Goal: Task Accomplishment & Management: Manage account settings

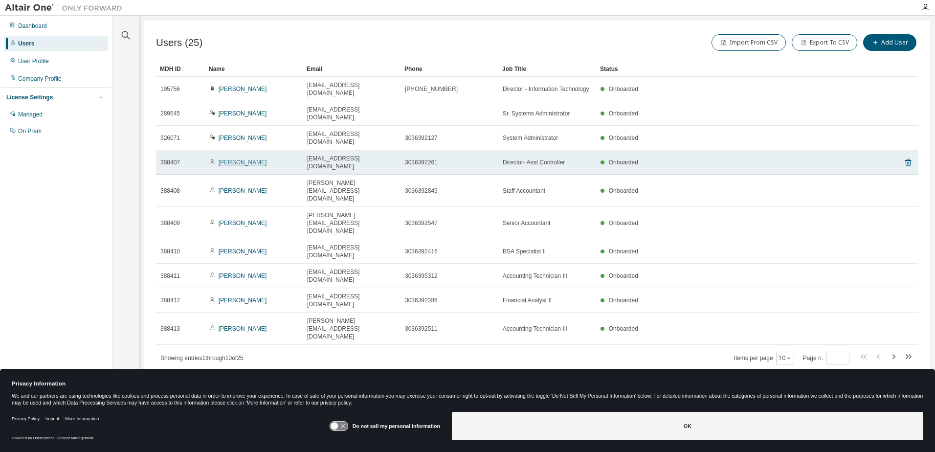
click at [234, 159] on link "[PERSON_NAME]" at bounding box center [243, 162] width 48 height 7
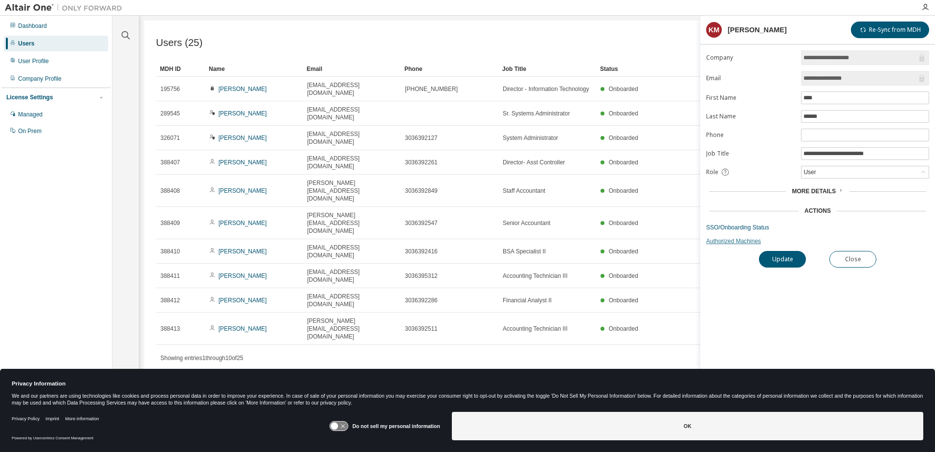
click at [741, 241] on link "Authorized Machines" at bounding box center [817, 241] width 223 height 8
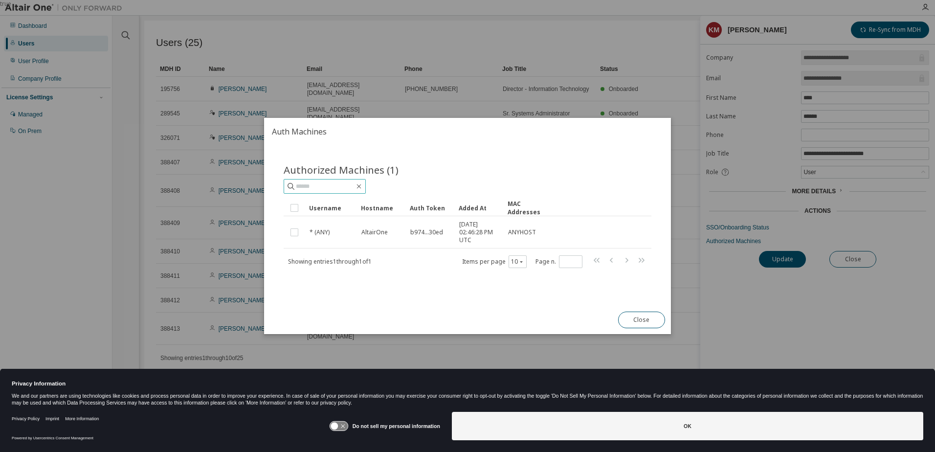
click at [337, 186] on input "text" at bounding box center [325, 186] width 59 height 10
click at [635, 314] on button "Close" at bounding box center [641, 320] width 47 height 17
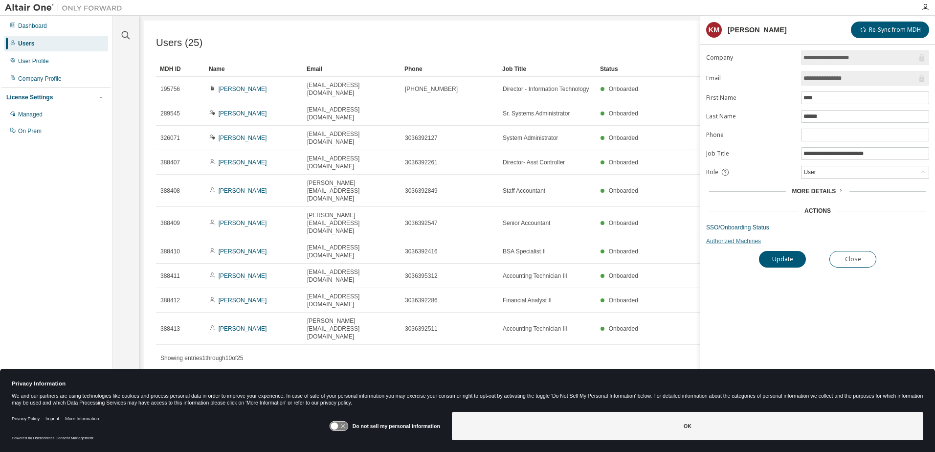
click at [727, 242] on link "Authorized Machines" at bounding box center [817, 241] width 223 height 8
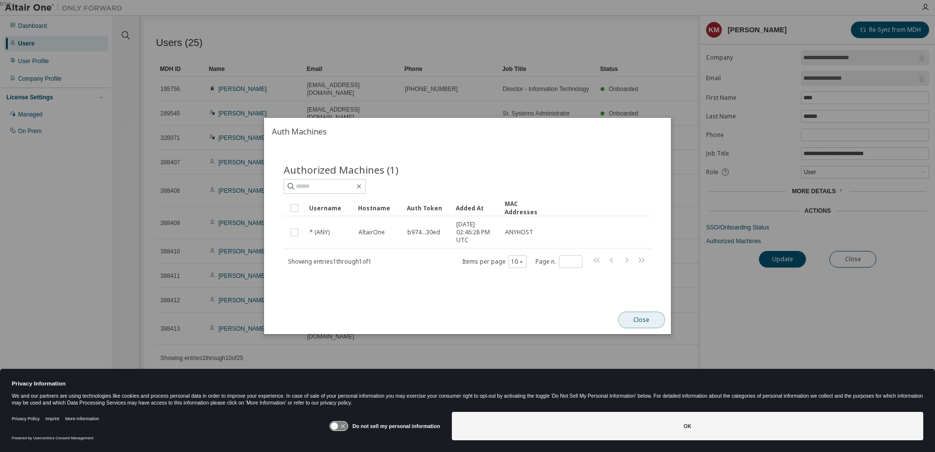
click at [635, 321] on button "Close" at bounding box center [641, 320] width 47 height 17
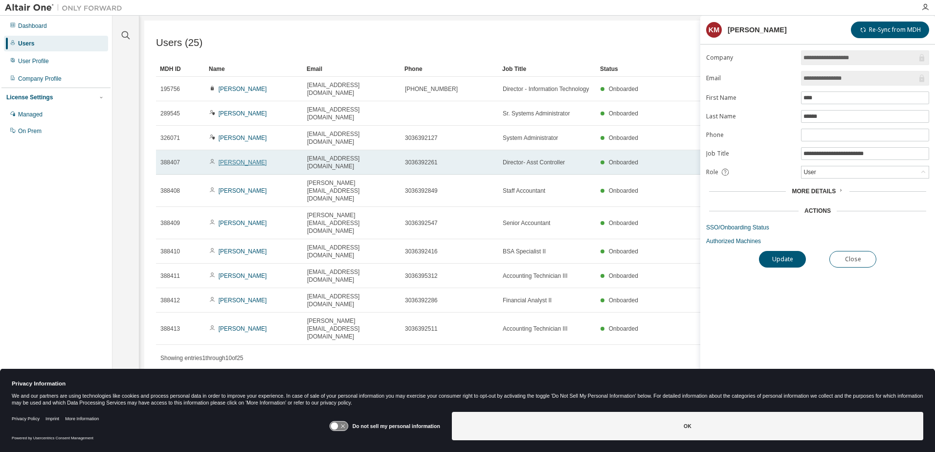
click at [236, 159] on link "[PERSON_NAME]" at bounding box center [243, 162] width 48 height 7
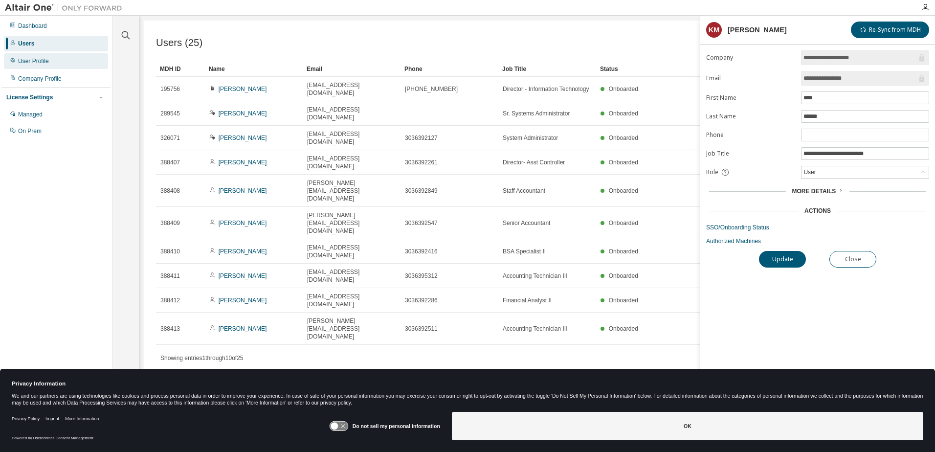
click at [30, 60] on div "User Profile" at bounding box center [33, 61] width 31 height 8
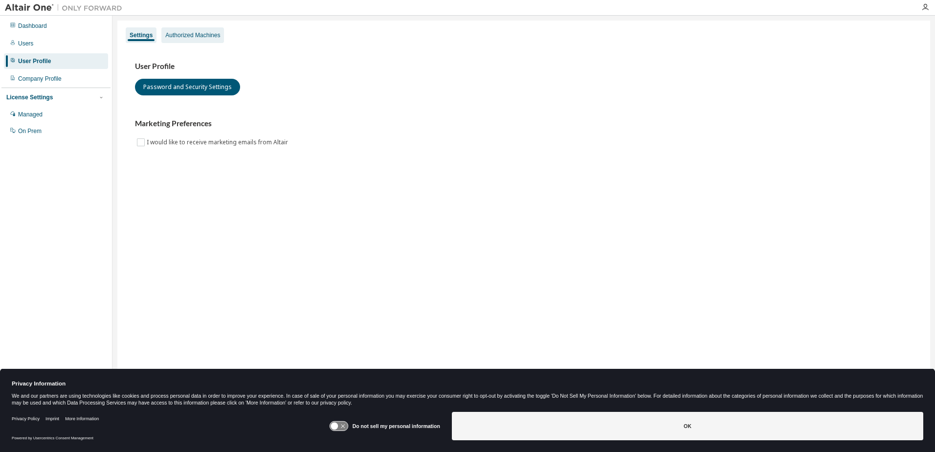
click at [179, 36] on div "Authorized Machines" at bounding box center [192, 35] width 55 height 8
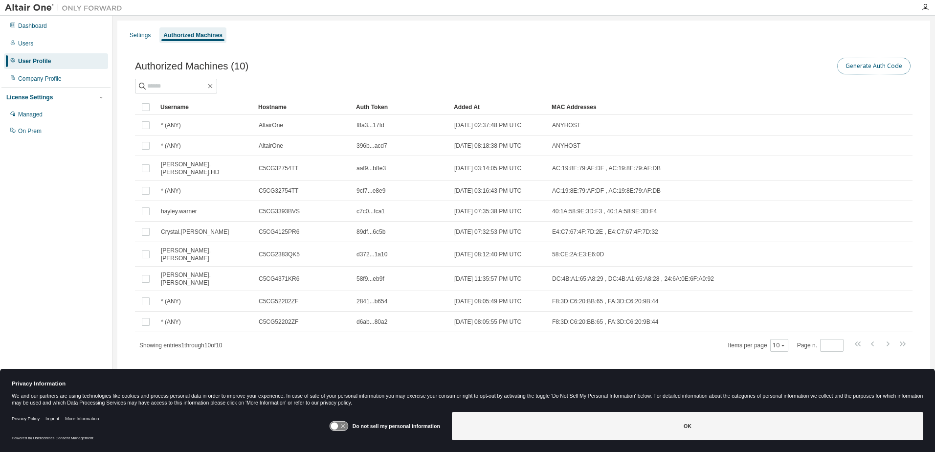
click at [884, 64] on button "Generate Auth Code" at bounding box center [873, 66] width 73 height 17
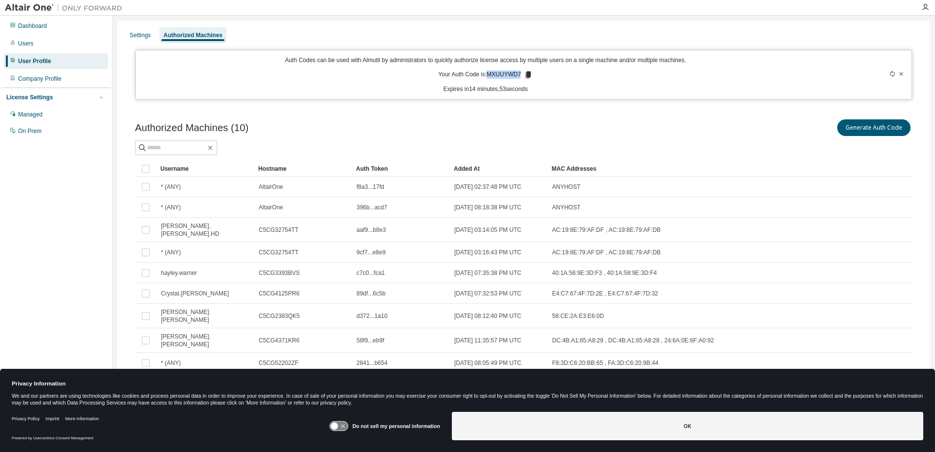
drag, startPoint x: 487, startPoint y: 73, endPoint x: 518, endPoint y: 72, distance: 31.3
click at [518, 72] on p "Your Auth Code is: MXUUYWD7" at bounding box center [485, 74] width 94 height 9
copy p "MXUUYWD7"
click at [558, 88] on p "Expires in 11 minutes, 55 seconds" at bounding box center [486, 89] width 688 height 8
click at [526, 75] on icon at bounding box center [528, 74] width 5 height 7
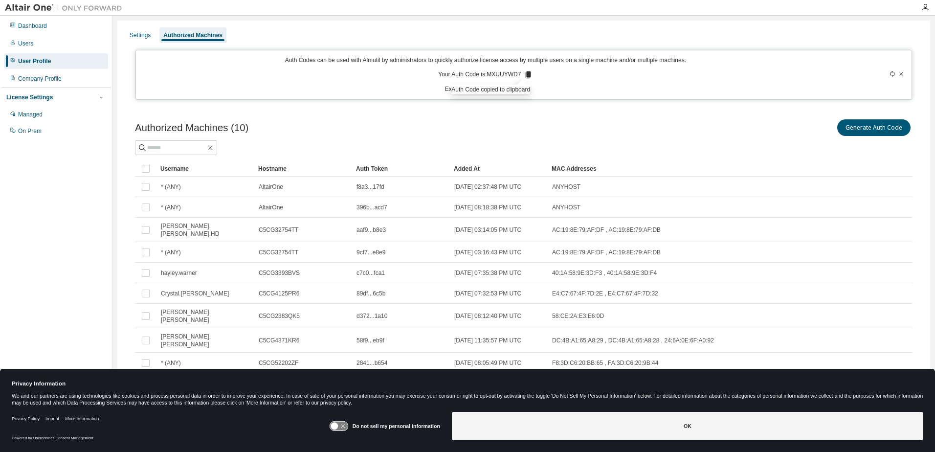
click at [25, 62] on div "User Profile" at bounding box center [34, 61] width 33 height 8
click at [140, 35] on div "Settings" at bounding box center [140, 35] width 21 height 8
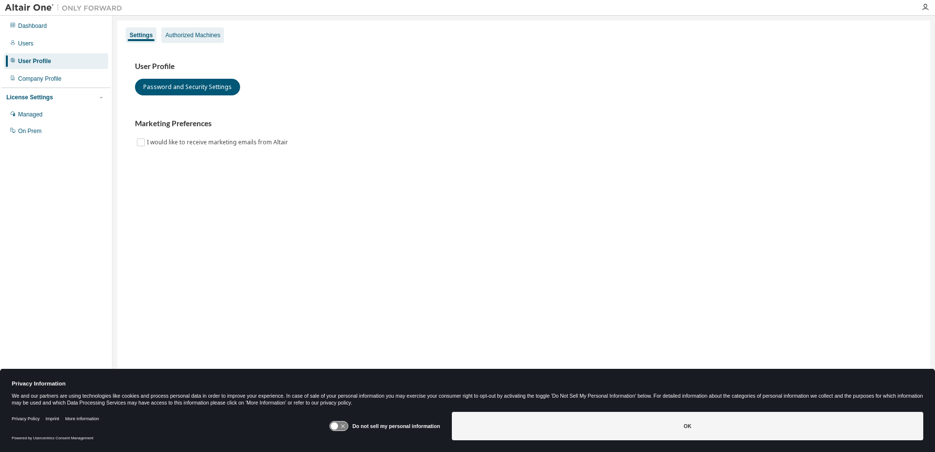
click at [175, 35] on div "Authorized Machines" at bounding box center [192, 35] width 55 height 8
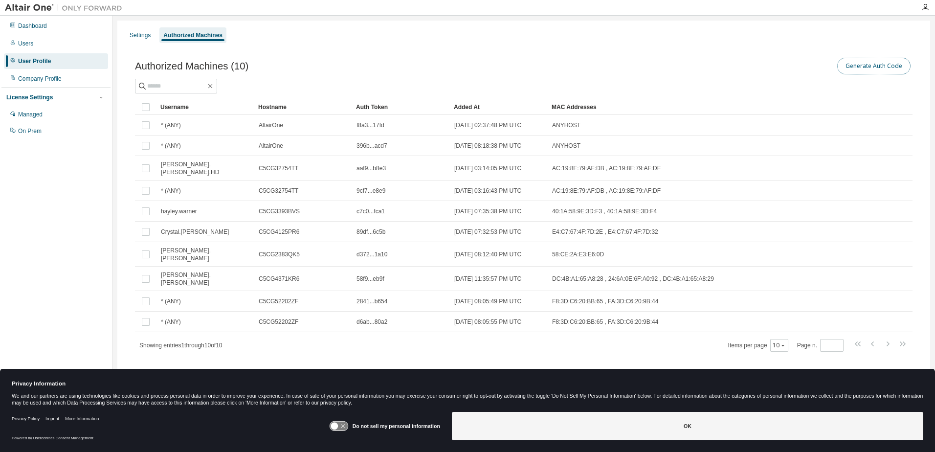
click at [883, 68] on button "Generate Auth Code" at bounding box center [873, 66] width 73 height 17
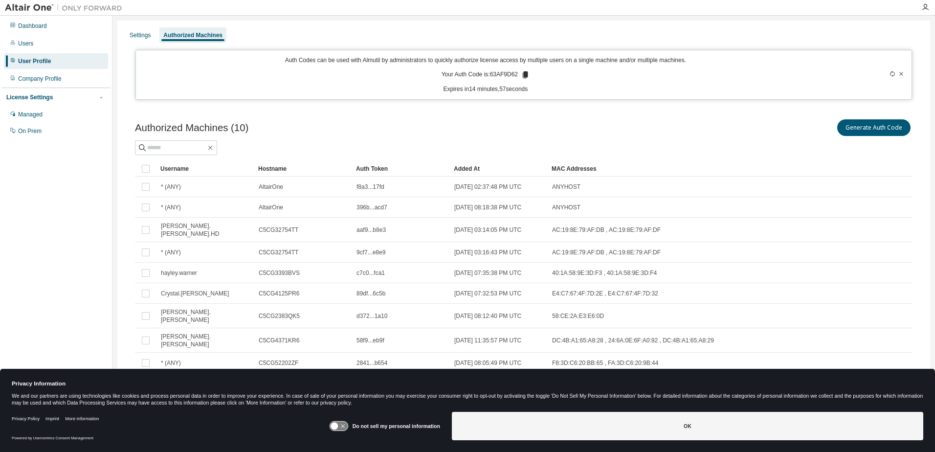
click at [523, 76] on icon at bounding box center [525, 74] width 5 height 7
